Goal: Task Accomplishment & Management: Use online tool/utility

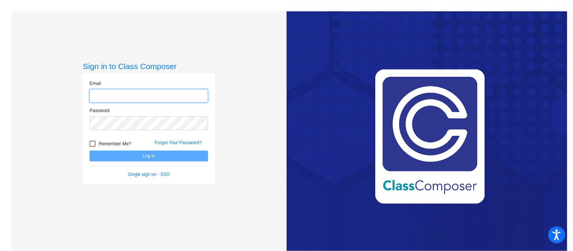
type input "faith_stayner@lkstevens.wednet.edu"
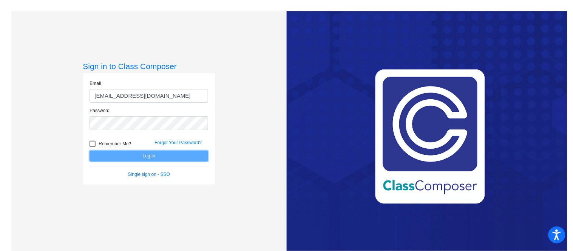
click at [150, 161] on button "Log In" at bounding box center [149, 156] width 119 height 11
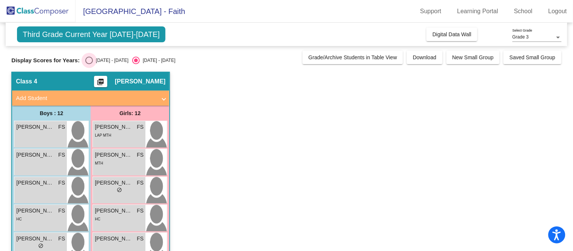
click at [86, 60] on div "Select an option" at bounding box center [89, 61] width 8 height 8
click at [89, 64] on input "2024 - 2025" at bounding box center [89, 64] width 0 height 0
radio input "true"
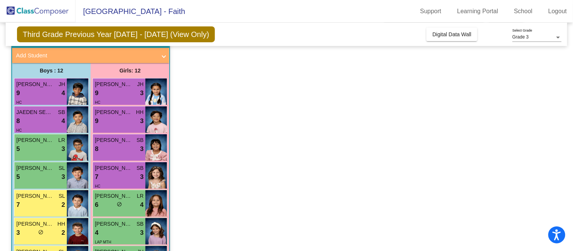
scroll to position [47, 0]
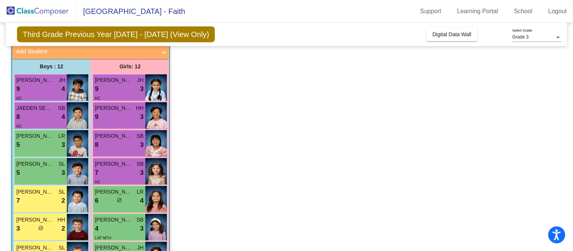
click at [203, 99] on app-classroom "Class 4 picture_as_pdf Faith Stayner Add Student First Name Last Name Student I…" at bounding box center [286, 223] width 550 height 397
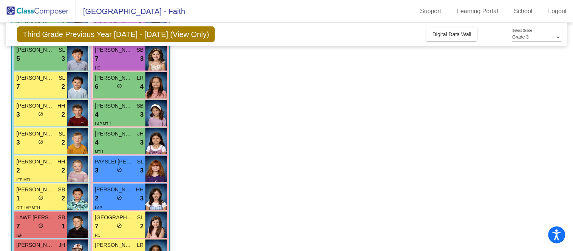
scroll to position [164, 0]
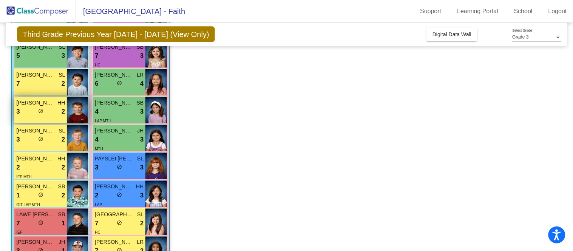
click at [25, 109] on div "3 lock do_not_disturb_alt 2" at bounding box center [40, 112] width 49 height 10
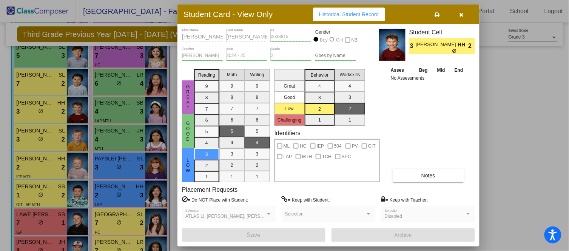
click at [461, 15] on icon "button" at bounding box center [462, 14] width 4 height 5
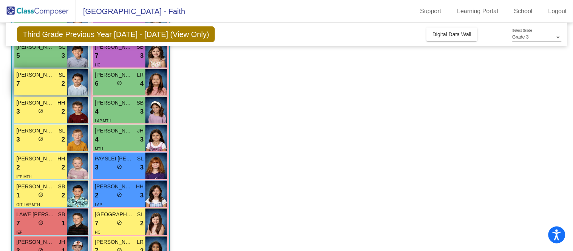
scroll to position [176, 0]
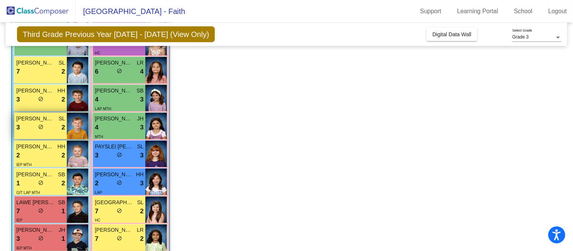
click at [49, 126] on div "3 lock do_not_disturb_alt 2" at bounding box center [40, 128] width 49 height 10
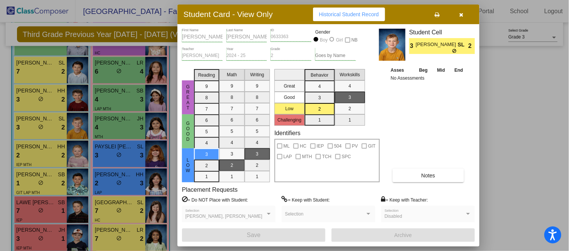
click at [461, 12] on icon "button" at bounding box center [462, 14] width 4 height 5
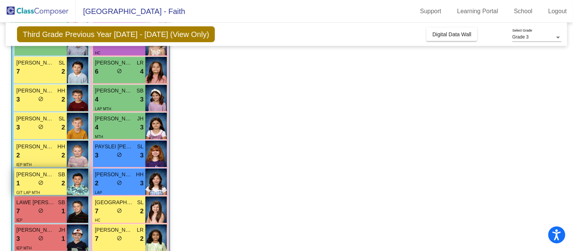
click at [26, 175] on span "DUKE COLLINS" at bounding box center [35, 175] width 38 height 8
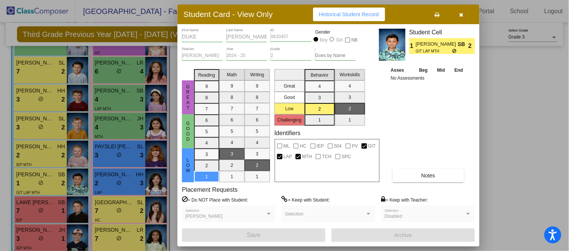
click at [461, 14] on icon "button" at bounding box center [462, 14] width 4 height 5
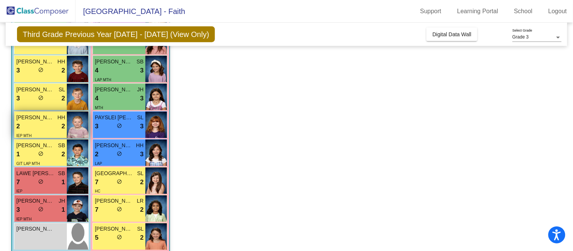
scroll to position [216, 0]
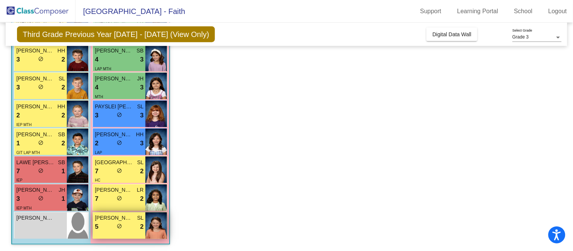
click at [115, 225] on div "5 lock do_not_disturb_alt 2" at bounding box center [119, 228] width 49 height 10
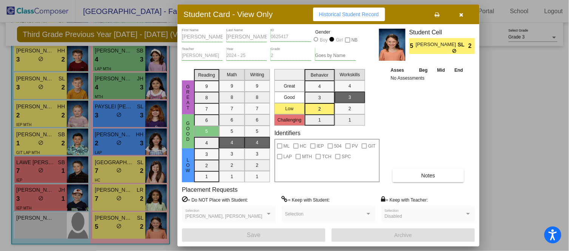
click at [461, 14] on icon "button" at bounding box center [462, 14] width 4 height 5
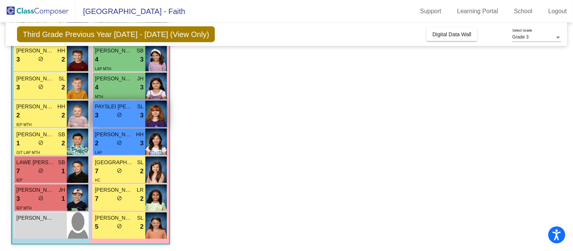
click at [135, 113] on div "3 lock do_not_disturb_alt 3" at bounding box center [119, 116] width 49 height 10
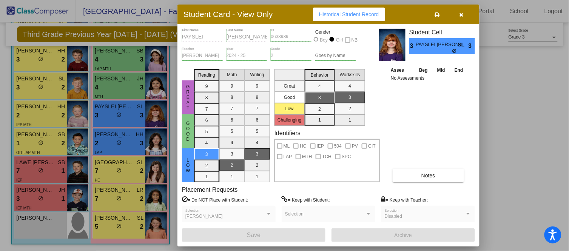
click at [464, 13] on button "button" at bounding box center [462, 15] width 24 height 14
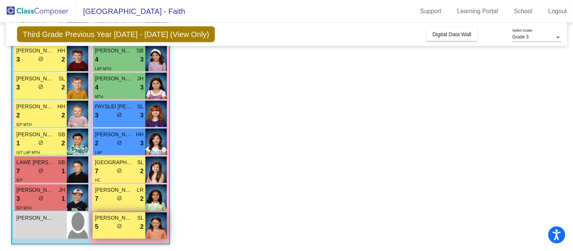
click at [127, 221] on span "FIONA CUNNINGHAM" at bounding box center [114, 219] width 38 height 8
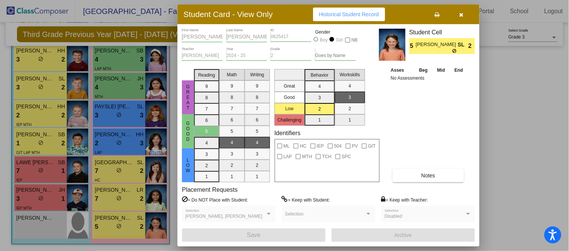
click at [463, 14] on icon "button" at bounding box center [462, 14] width 4 height 5
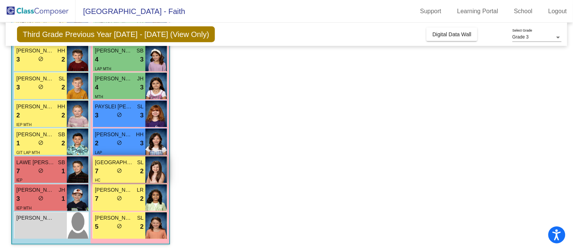
click at [127, 173] on div "7 lock do_not_disturb_alt 2" at bounding box center [119, 172] width 49 height 10
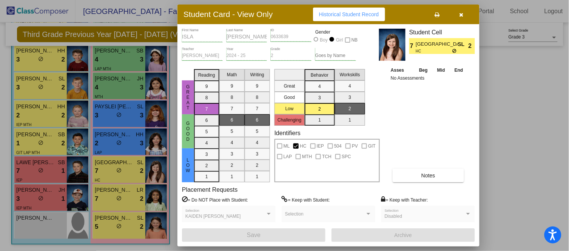
click at [460, 14] on icon "button" at bounding box center [462, 14] width 4 height 5
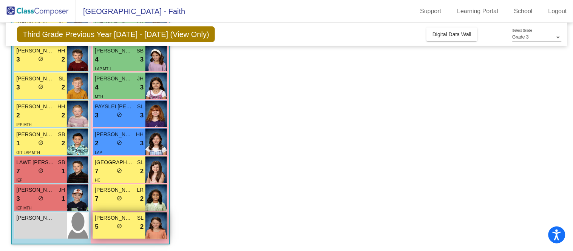
click at [129, 231] on div "5 lock do_not_disturb_alt 2" at bounding box center [119, 228] width 49 height 10
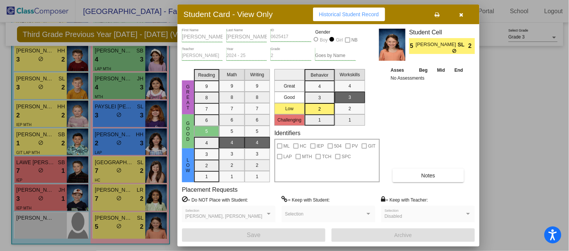
click at [461, 16] on icon "button" at bounding box center [462, 14] width 4 height 5
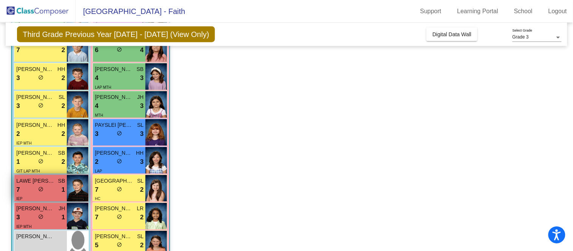
scroll to position [196, 0]
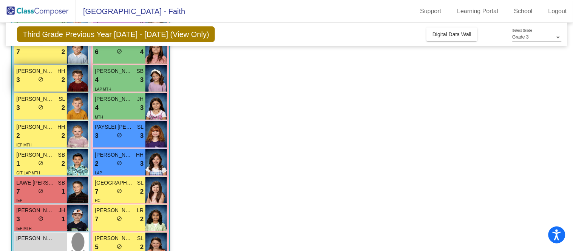
click at [41, 77] on span "do_not_disturb_alt" at bounding box center [40, 79] width 5 height 5
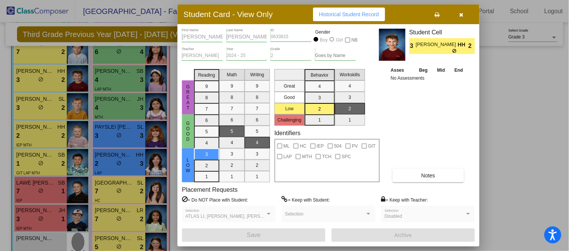
click at [463, 14] on icon "button" at bounding box center [462, 14] width 4 height 5
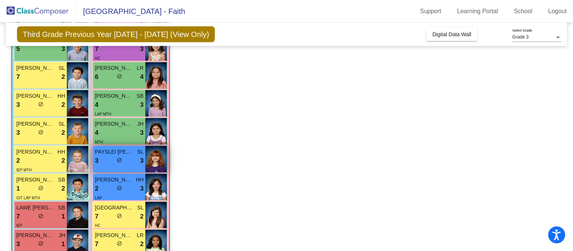
scroll to position [173, 0]
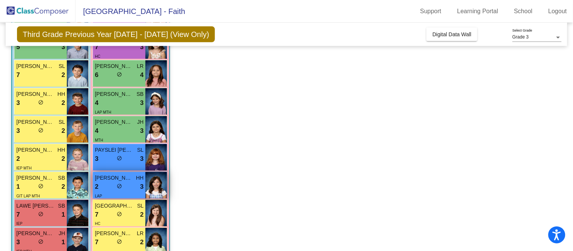
click at [123, 190] on div "2 lock do_not_disturb_alt 3" at bounding box center [119, 187] width 49 height 10
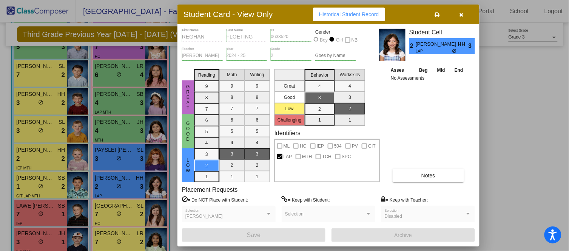
click at [463, 14] on icon "button" at bounding box center [462, 14] width 4 height 5
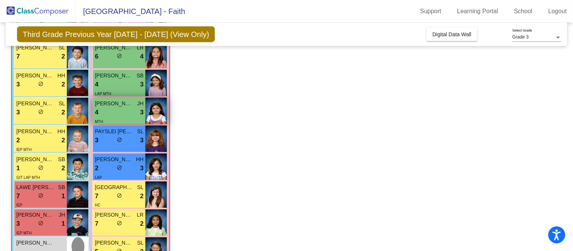
scroll to position [193, 0]
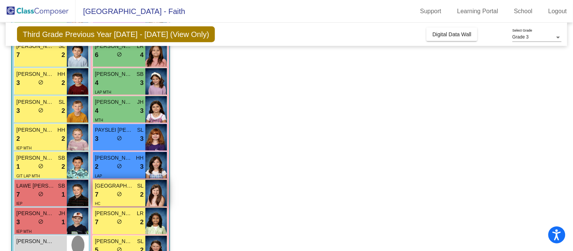
click at [119, 192] on span "do_not_disturb_alt" at bounding box center [119, 194] width 5 height 5
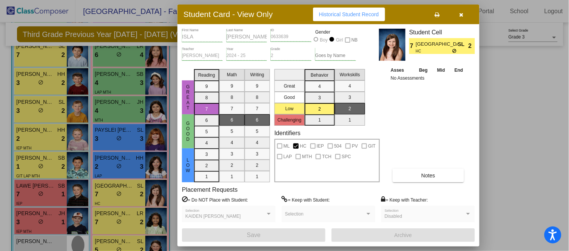
click at [464, 16] on button "button" at bounding box center [462, 15] width 24 height 14
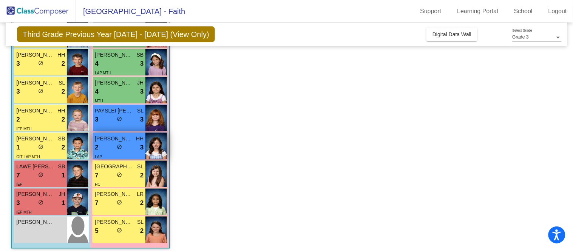
scroll to position [216, 0]
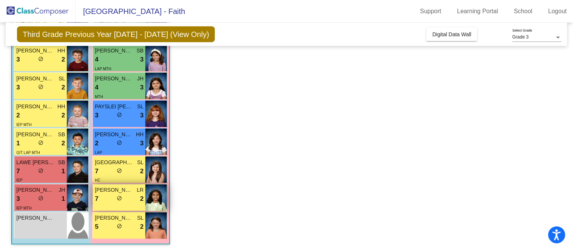
click at [116, 195] on div "7 lock do_not_disturb_alt 2" at bounding box center [119, 200] width 49 height 10
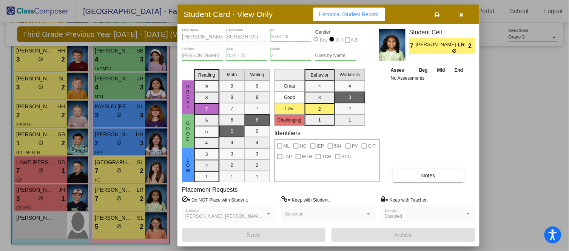
click at [461, 15] on icon "button" at bounding box center [462, 14] width 4 height 5
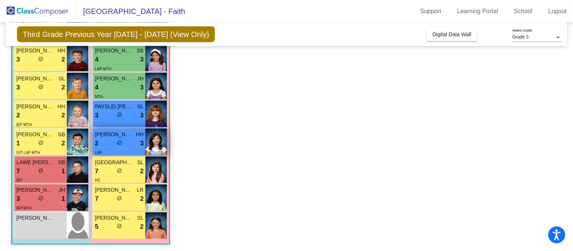
click at [132, 131] on span "REGHAN FLOETING" at bounding box center [114, 135] width 38 height 8
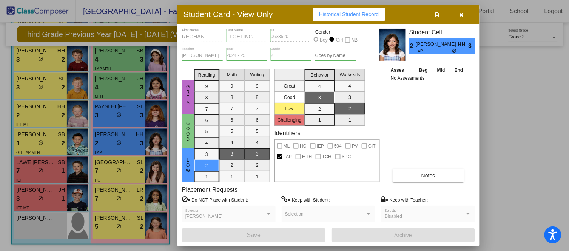
click at [461, 14] on icon "button" at bounding box center [462, 14] width 4 height 5
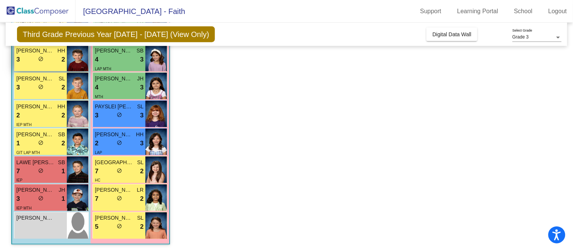
click at [44, 57] on div "3 lock do_not_disturb_alt 2" at bounding box center [40, 60] width 49 height 10
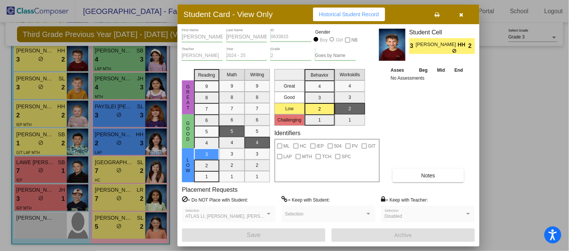
click at [462, 13] on icon "button" at bounding box center [462, 14] width 4 height 5
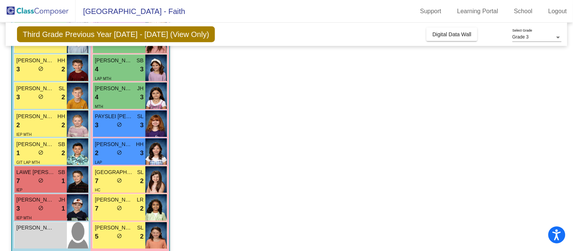
scroll to position [208, 0]
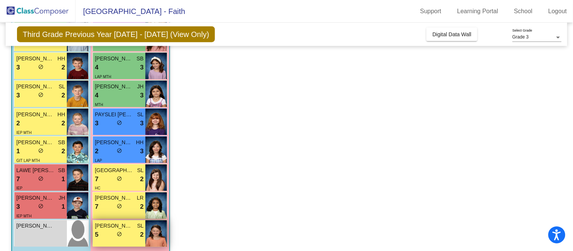
click at [123, 240] on div "5 lock do_not_disturb_alt 2" at bounding box center [119, 236] width 49 height 10
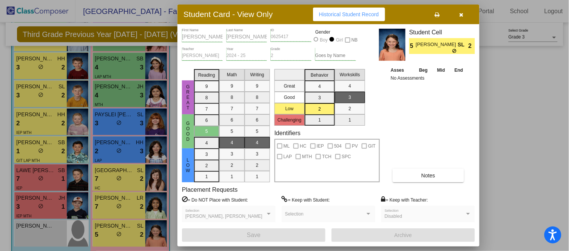
click at [429, 176] on span "Notes" at bounding box center [429, 176] width 14 height 6
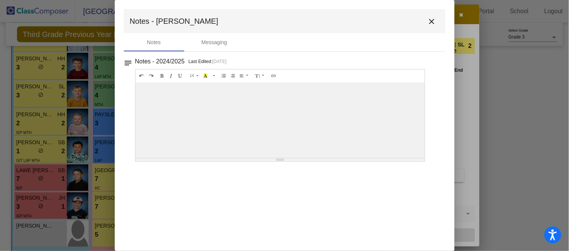
click at [430, 19] on mat-icon "close" at bounding box center [432, 21] width 9 height 9
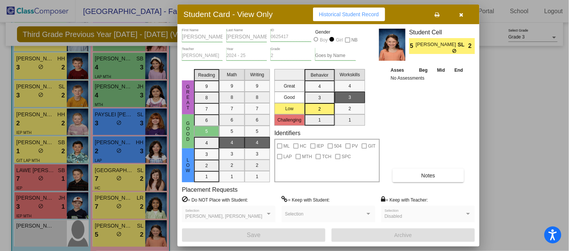
click at [462, 13] on icon "button" at bounding box center [462, 14] width 4 height 5
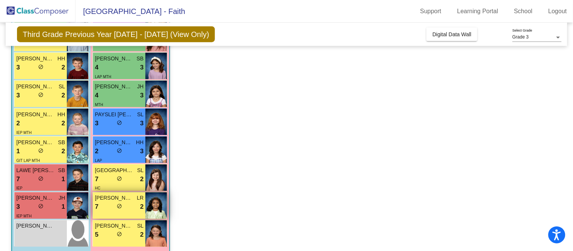
scroll to position [216, 0]
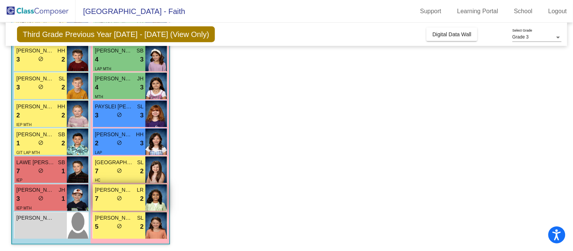
click at [127, 200] on div "7 lock do_not_disturb_alt 2" at bounding box center [119, 200] width 49 height 10
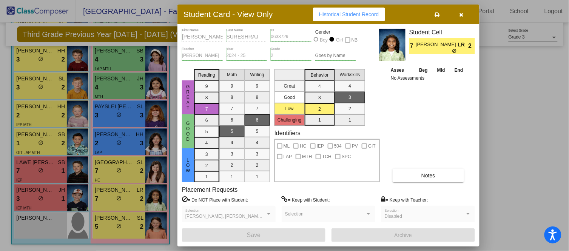
click at [463, 13] on icon "button" at bounding box center [462, 14] width 4 height 5
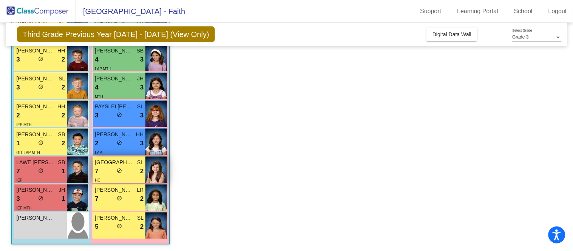
click at [133, 161] on span "ISLA CARROLL" at bounding box center [114, 163] width 38 height 8
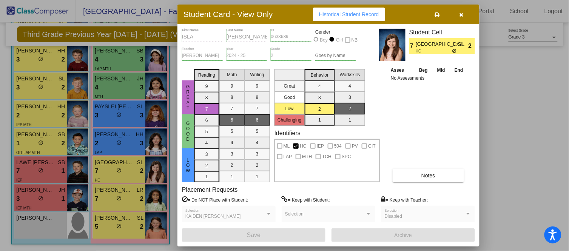
click at [461, 13] on icon "button" at bounding box center [462, 14] width 4 height 5
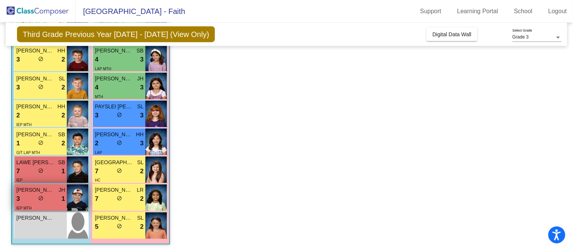
click at [36, 203] on div "3 lock do_not_disturb_alt 1" at bounding box center [40, 200] width 49 height 10
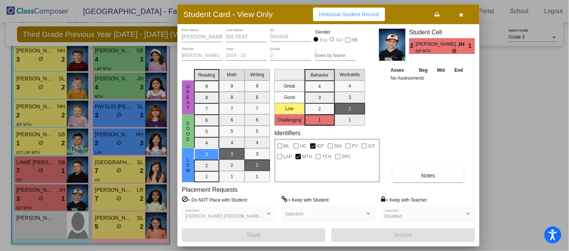
click at [461, 12] on icon "button" at bounding box center [462, 14] width 4 height 5
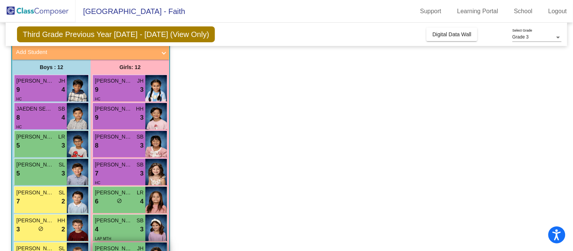
scroll to position [45, 0]
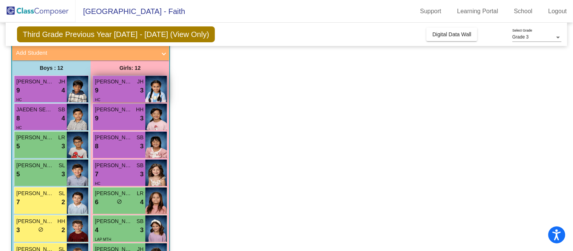
click at [115, 84] on span "GANEEV KAUR" at bounding box center [114, 82] width 38 height 8
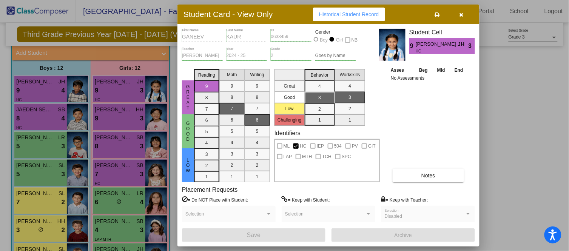
click at [461, 12] on icon "button" at bounding box center [462, 14] width 4 height 5
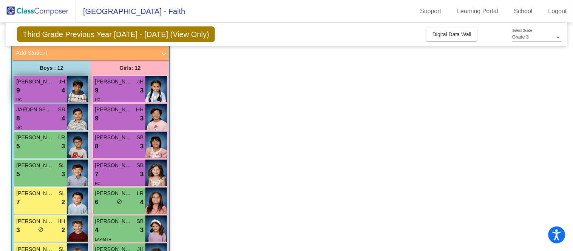
click at [22, 93] on div "9 lock do_not_disturb_alt 4" at bounding box center [40, 91] width 49 height 10
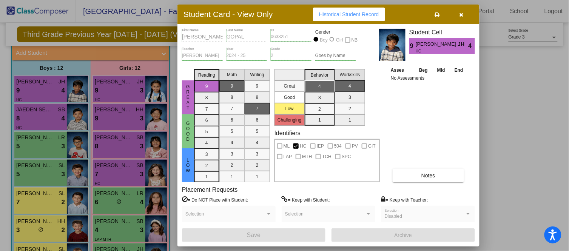
click at [463, 15] on icon "button" at bounding box center [462, 14] width 4 height 5
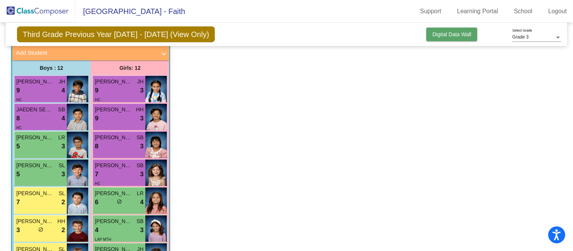
click at [447, 33] on span "Digital Data Wall" at bounding box center [452, 34] width 39 height 6
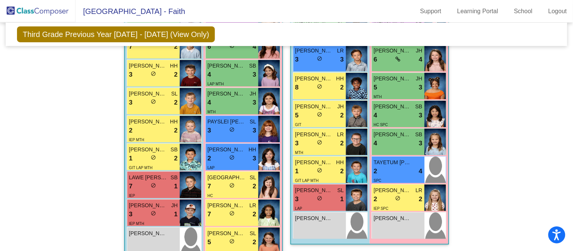
scroll to position [783, 0]
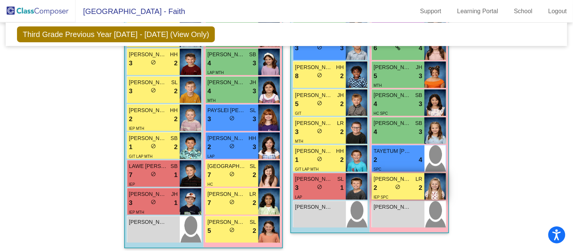
click at [403, 186] on div "2 lock do_not_disturb_alt 2" at bounding box center [398, 188] width 49 height 10
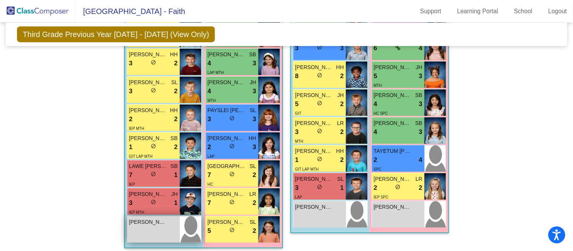
click at [162, 218] on span "VENKATA SASIVARN SRIKAKOLAPU" at bounding box center [148, 222] width 38 height 8
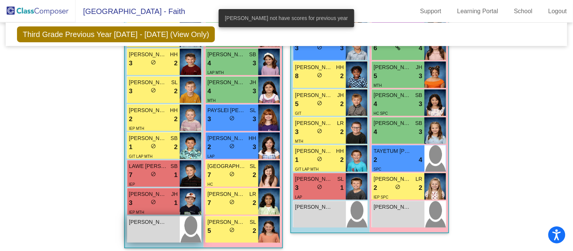
click at [162, 225] on div "VENKATA SASIVARN SRIKAKOLAPU lock do_not_disturb_alt" at bounding box center [153, 230] width 53 height 26
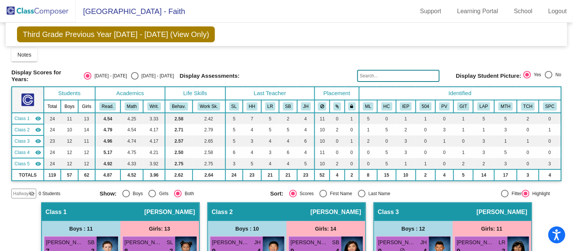
scroll to position [0, 0]
